Goal: Navigation & Orientation: Understand site structure

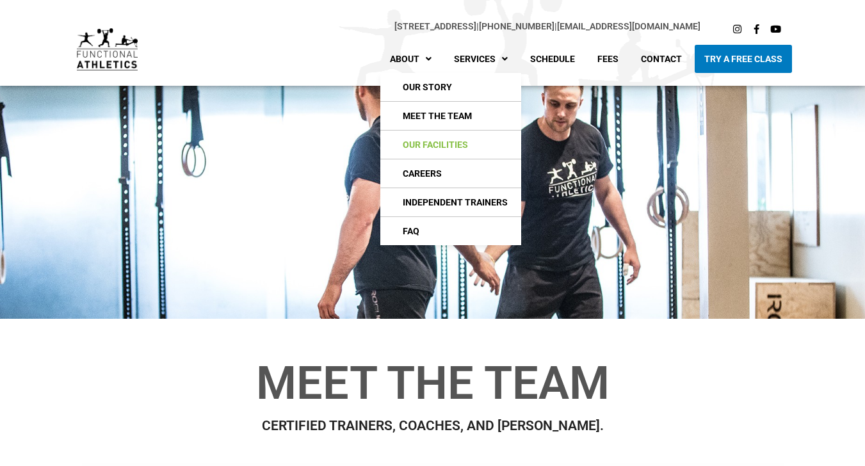
click at [423, 147] on link "Our Facilities" at bounding box center [450, 145] width 141 height 28
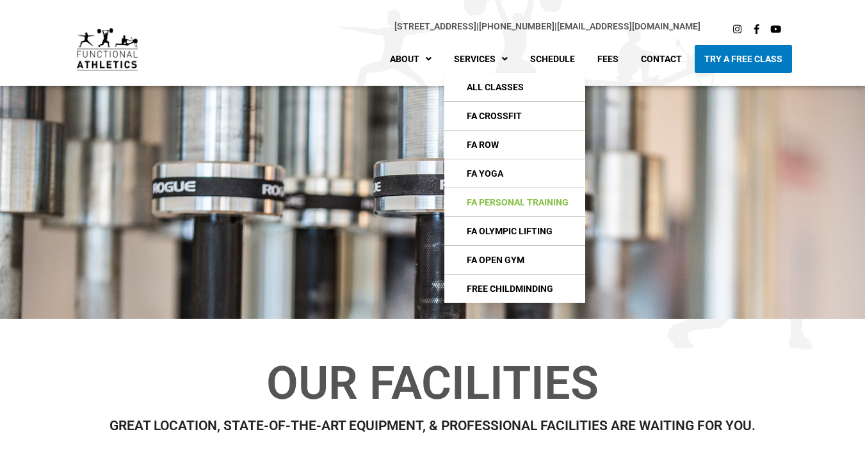
click at [492, 204] on link "FA Personal Training" at bounding box center [514, 202] width 141 height 28
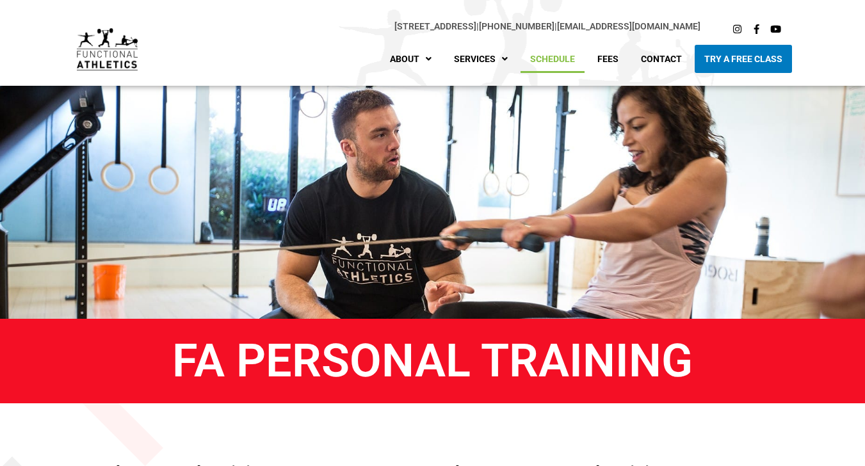
click at [564, 58] on link "Schedule" at bounding box center [553, 59] width 64 height 28
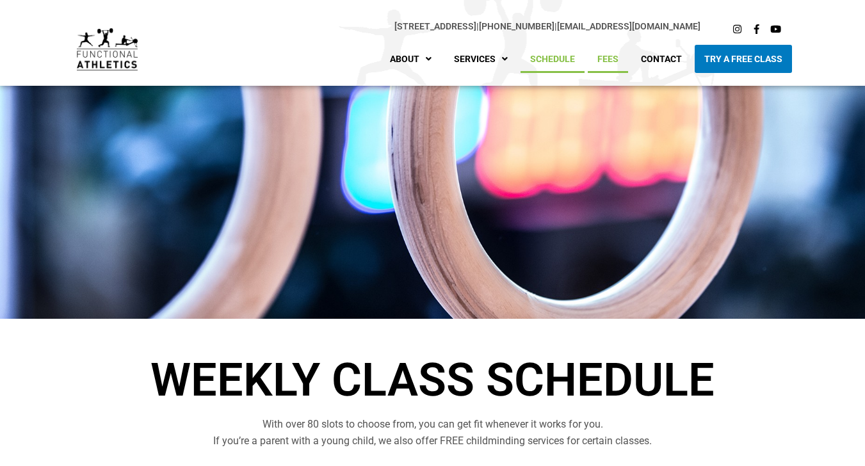
click at [611, 58] on link "Fees" at bounding box center [608, 59] width 40 height 28
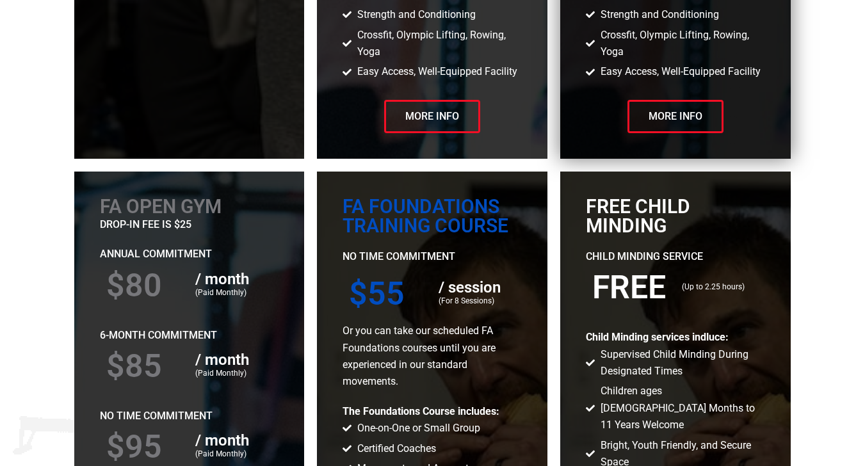
scroll to position [1954, 0]
